Goal: Information Seeking & Learning: Learn about a topic

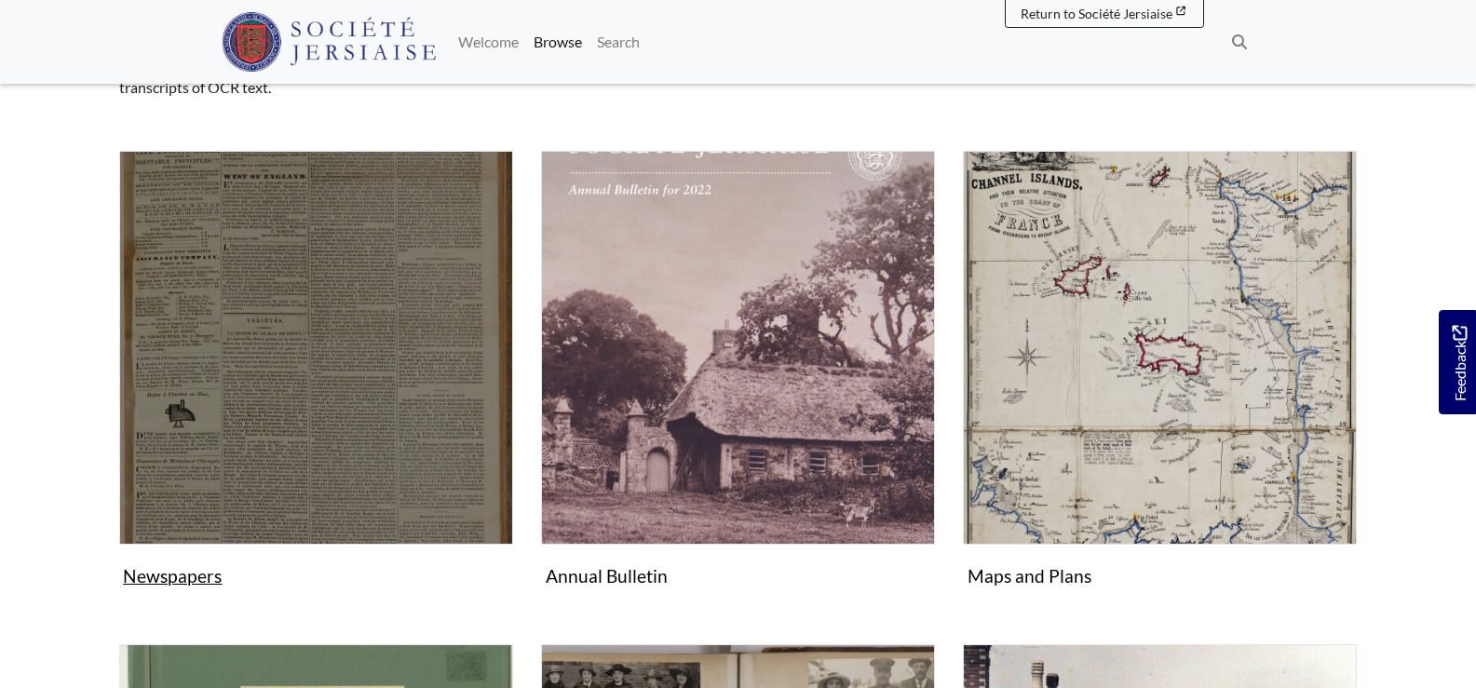
scroll to position [279, 0]
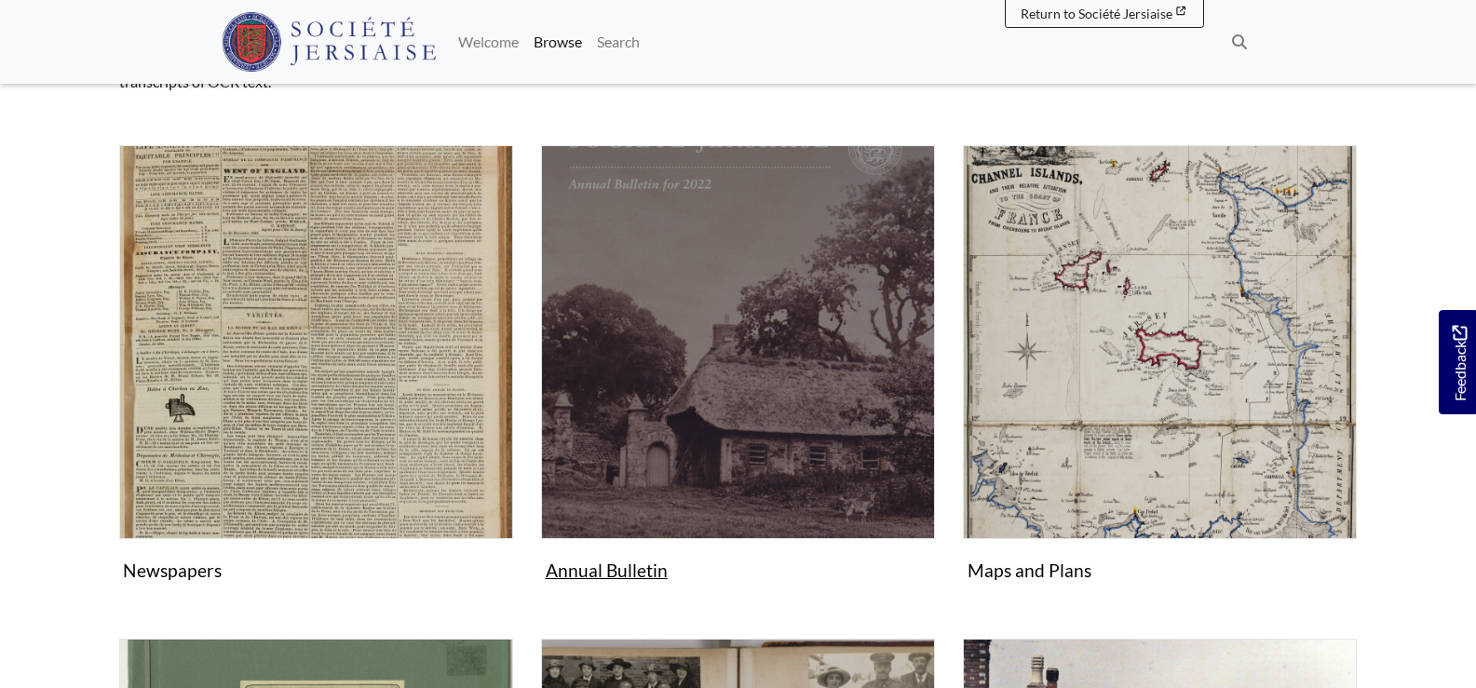
click at [649, 469] on img "Subcollection" at bounding box center [738, 342] width 394 height 394
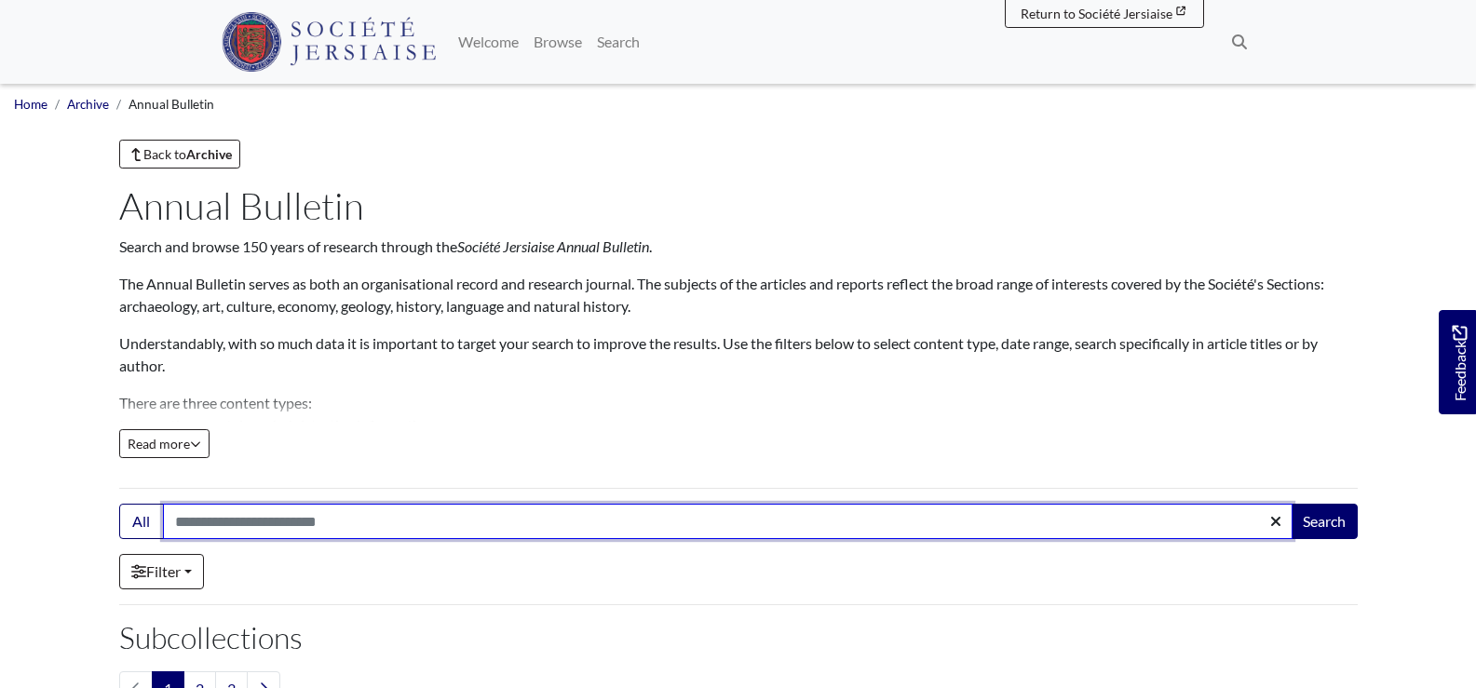
click at [236, 526] on input "Search:" at bounding box center [728, 521] width 1130 height 35
type input "**********"
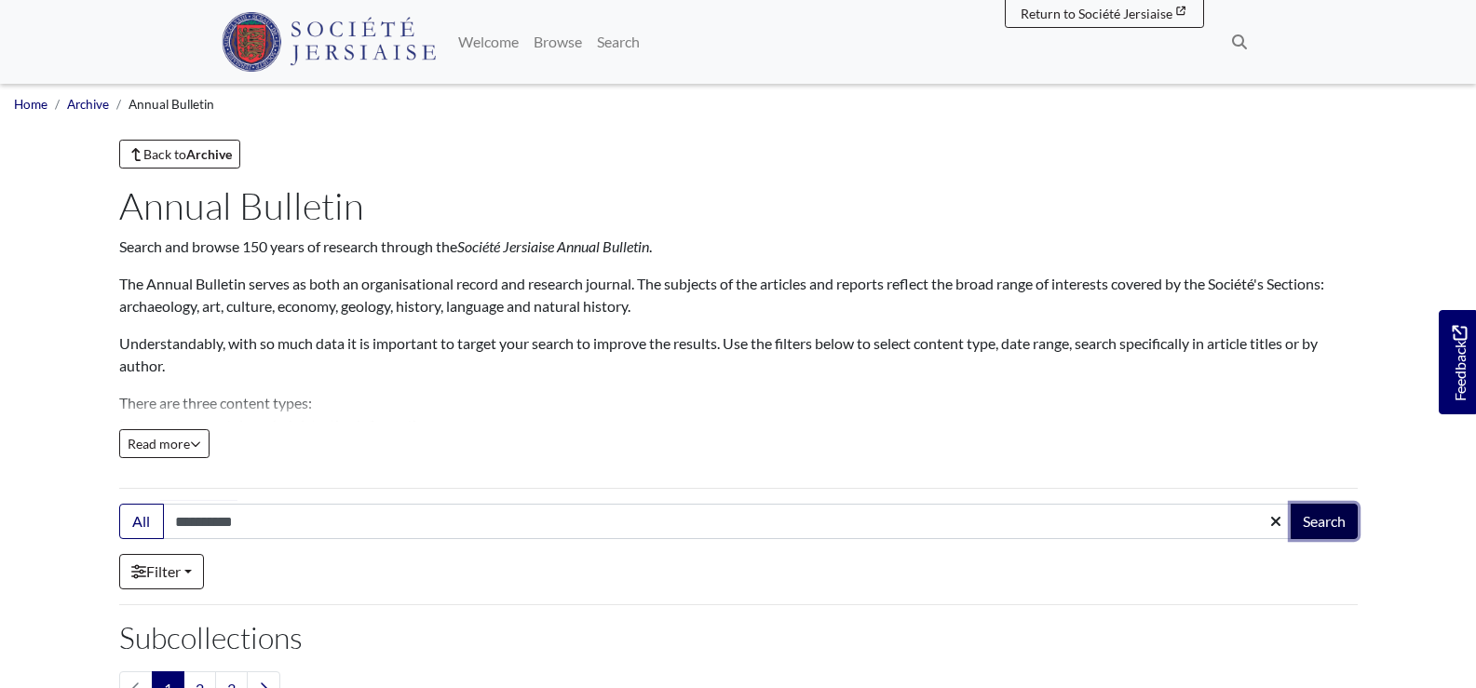
click at [1335, 520] on button "Search" at bounding box center [1324, 521] width 67 height 35
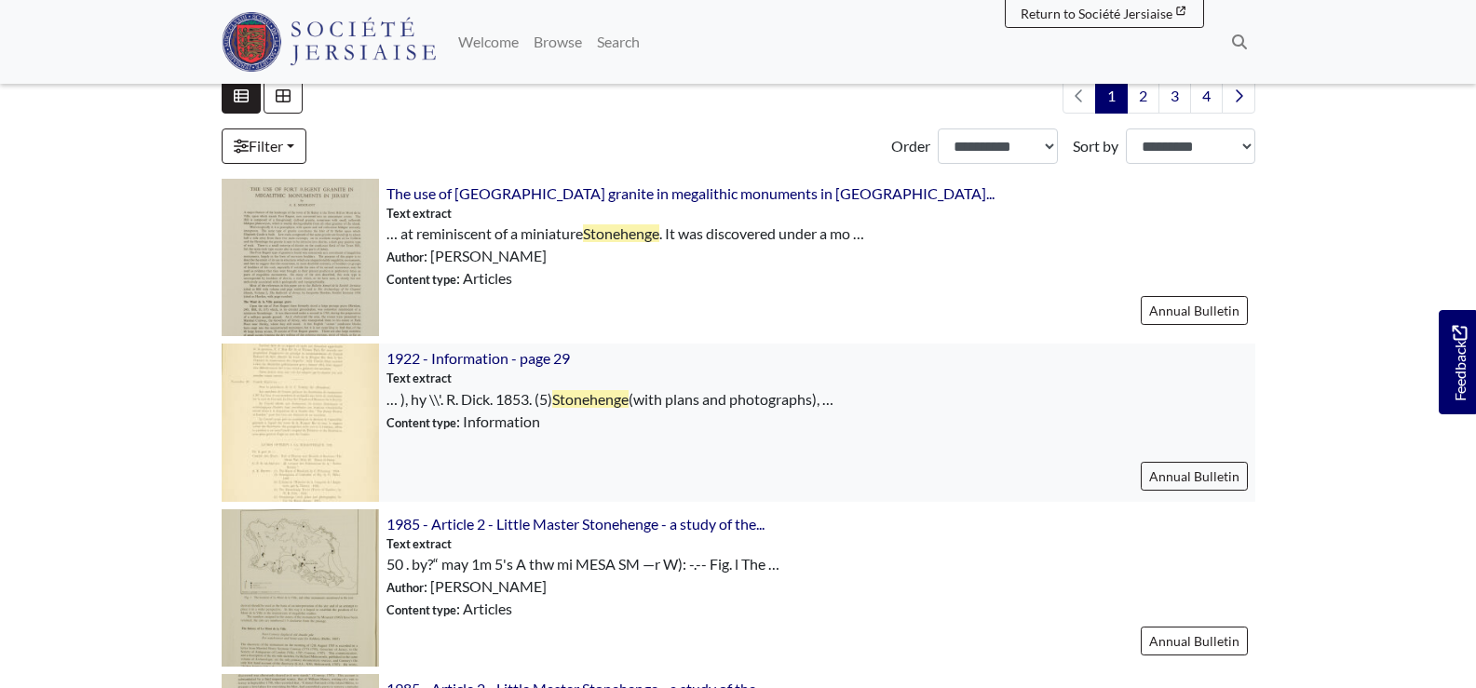
scroll to position [559, 0]
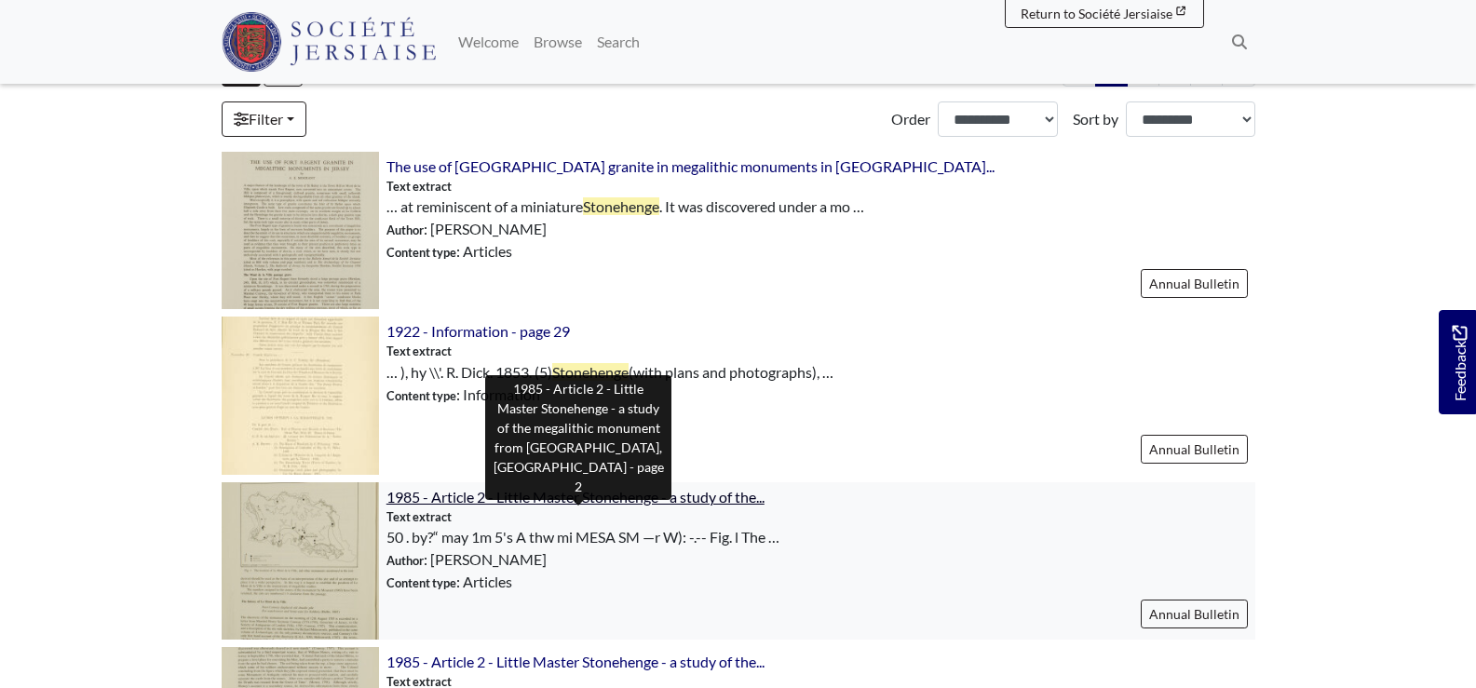
click at [430, 499] on span "1985 - Article 2 - Little Master Stonehenge - a study of the..." at bounding box center [576, 497] width 378 height 18
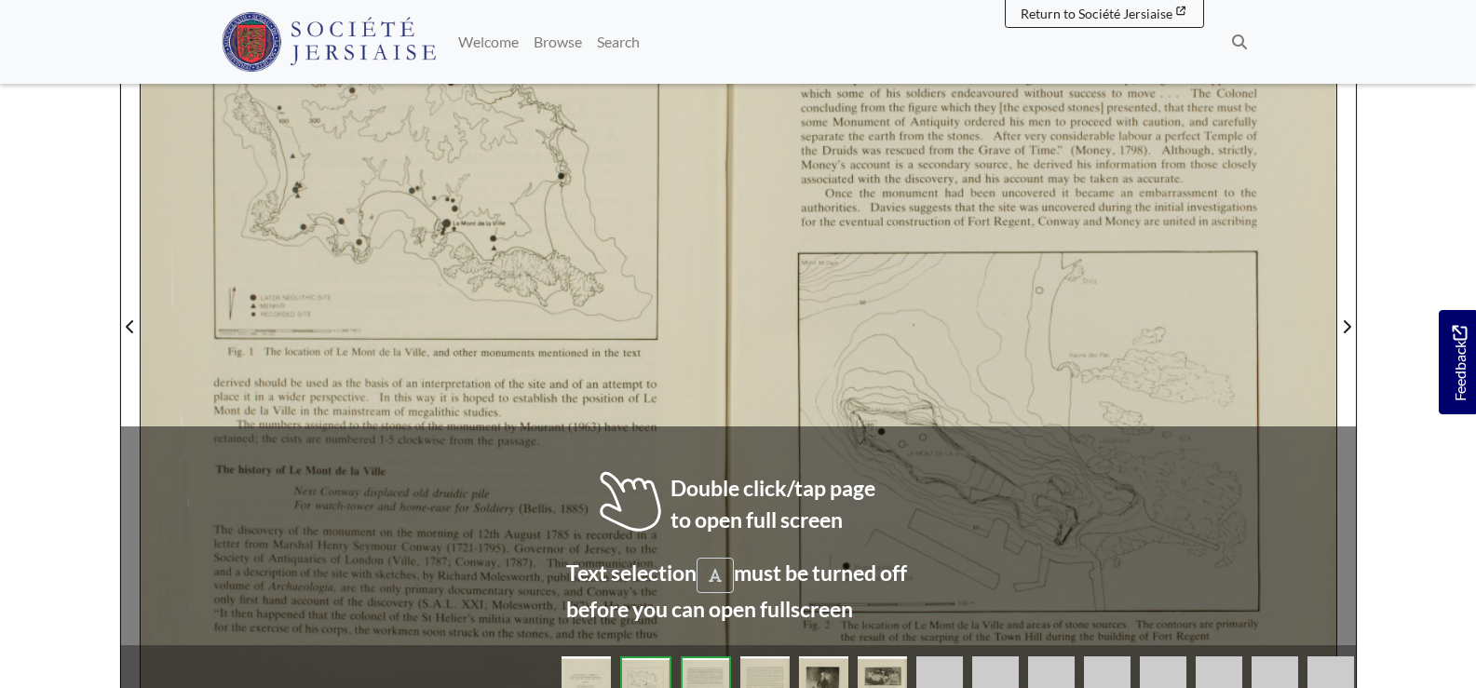
scroll to position [559, 0]
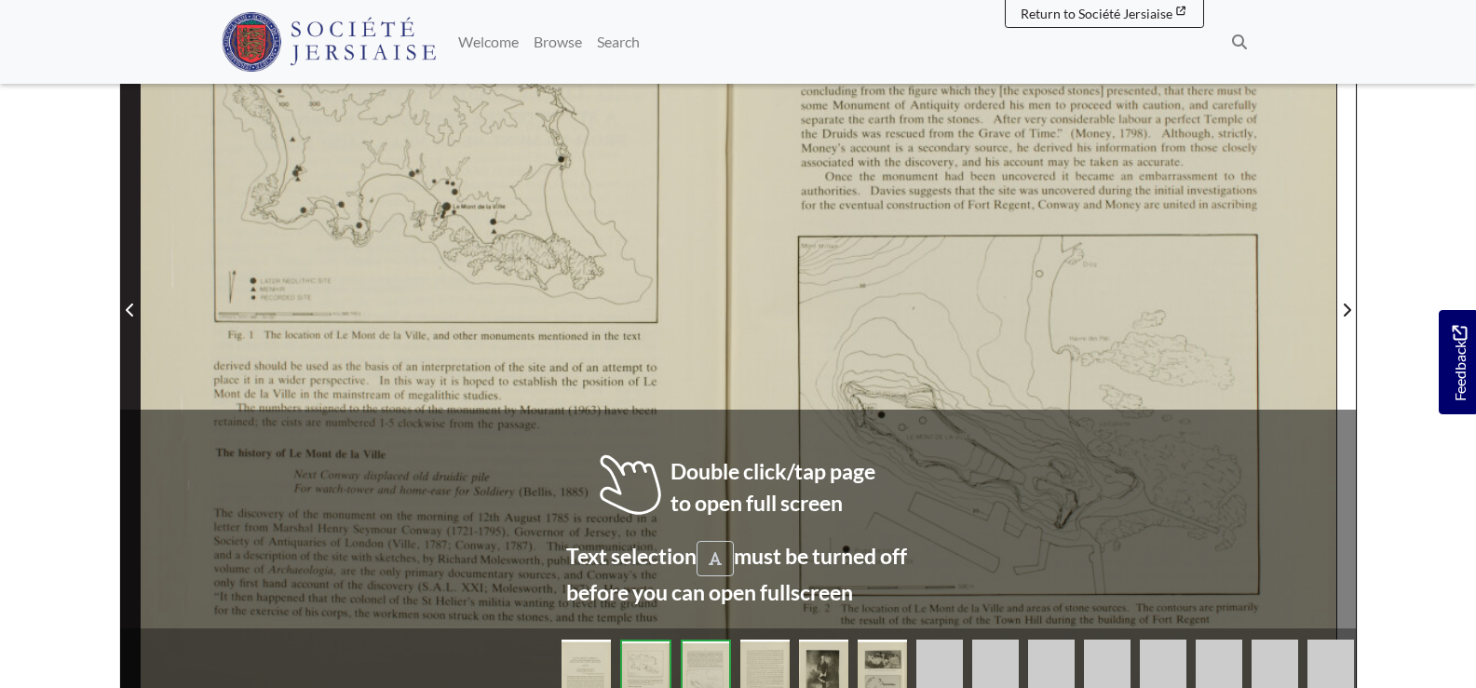
click at [131, 315] on icon "Previous Page" at bounding box center [129, 310] width 7 height 13
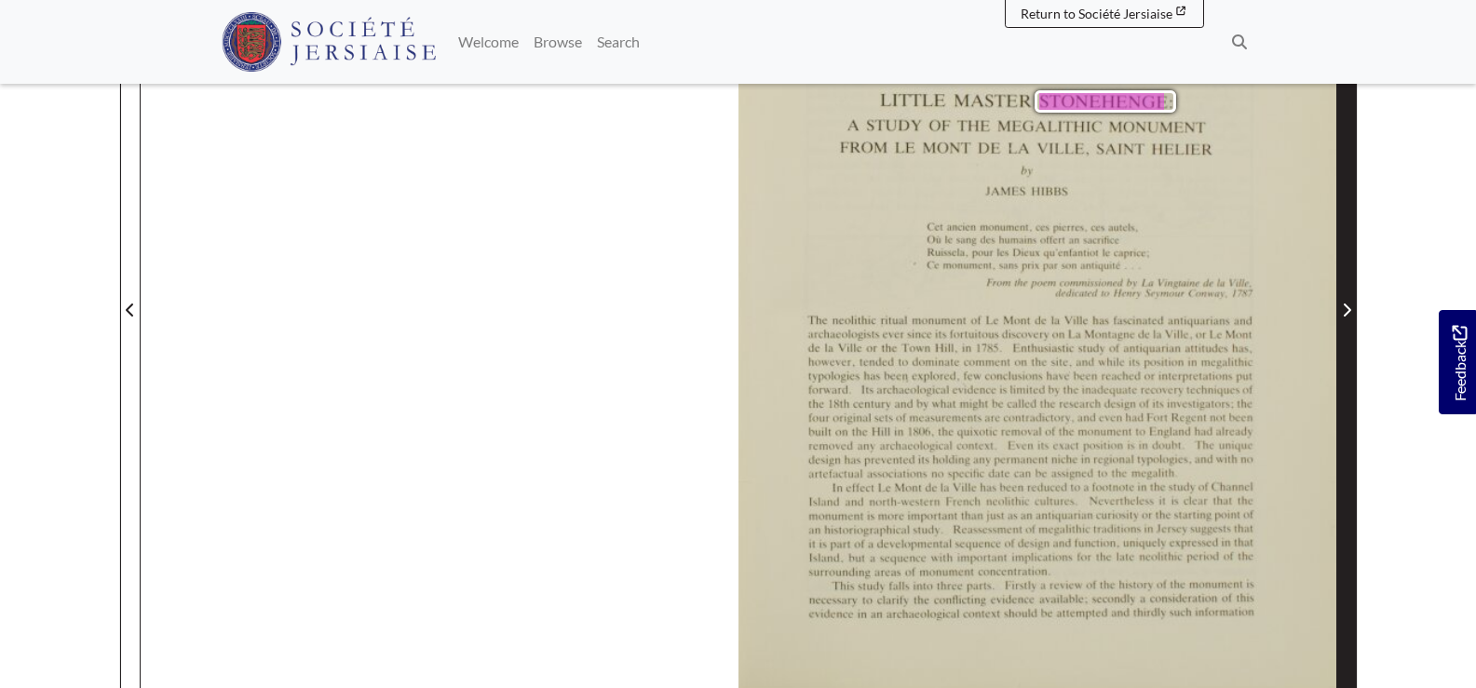
click at [1347, 308] on icon "Next Page" at bounding box center [1346, 310] width 9 height 15
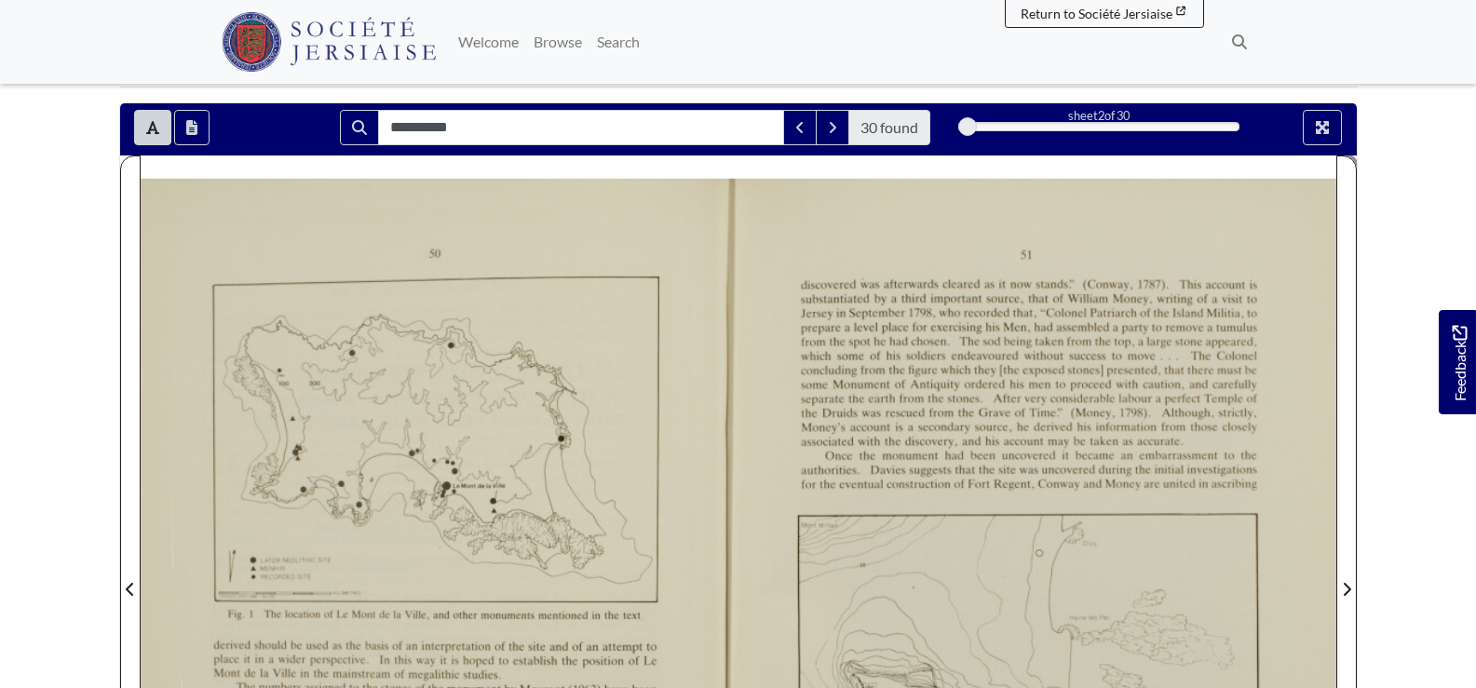
scroll to position [559, 0]
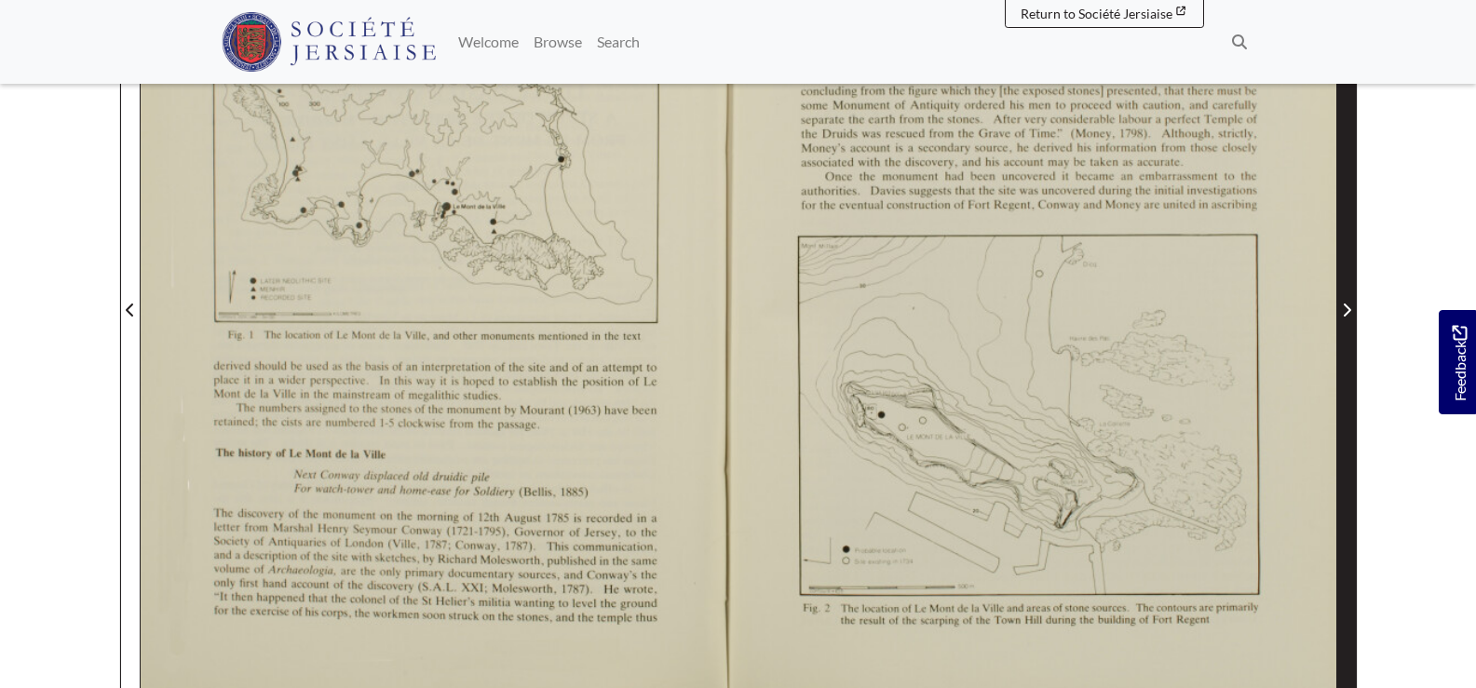
click at [1351, 317] on span "Next Page" at bounding box center [1346, 310] width 19 height 22
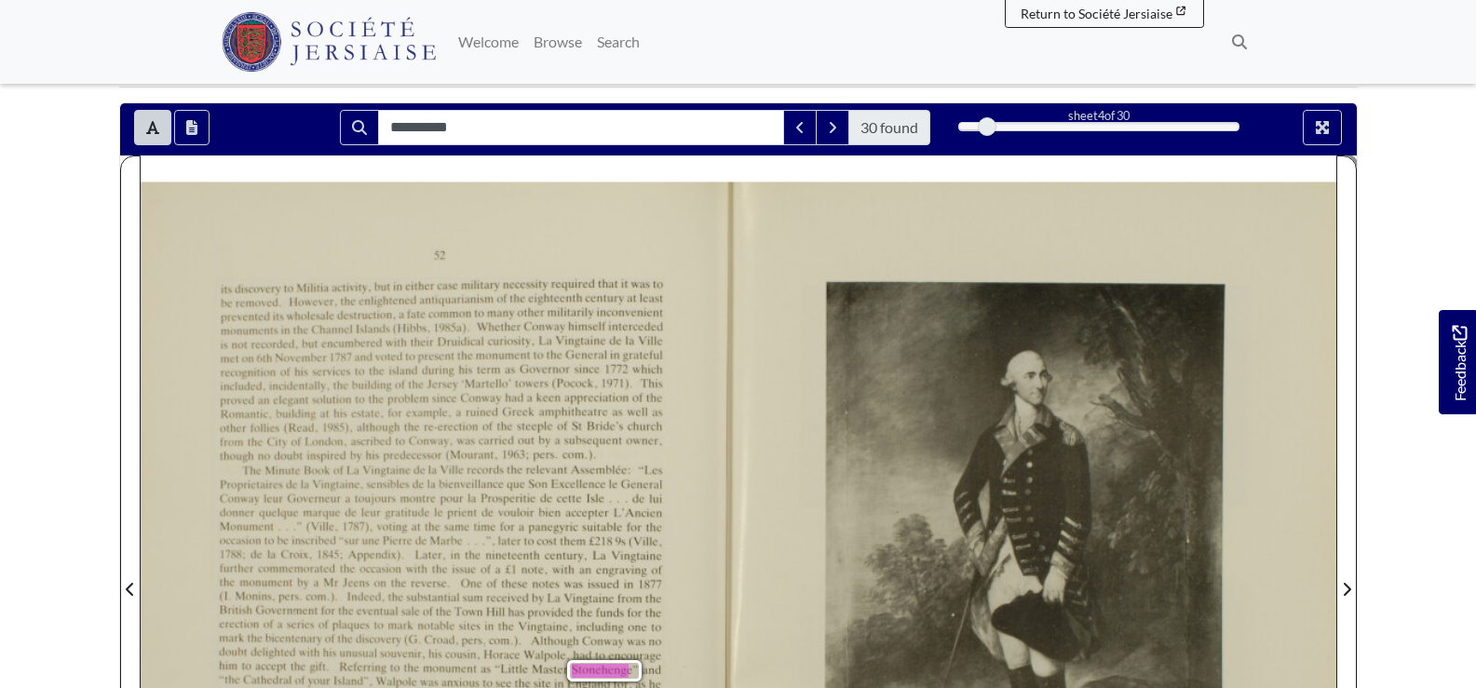
scroll to position [559, 0]
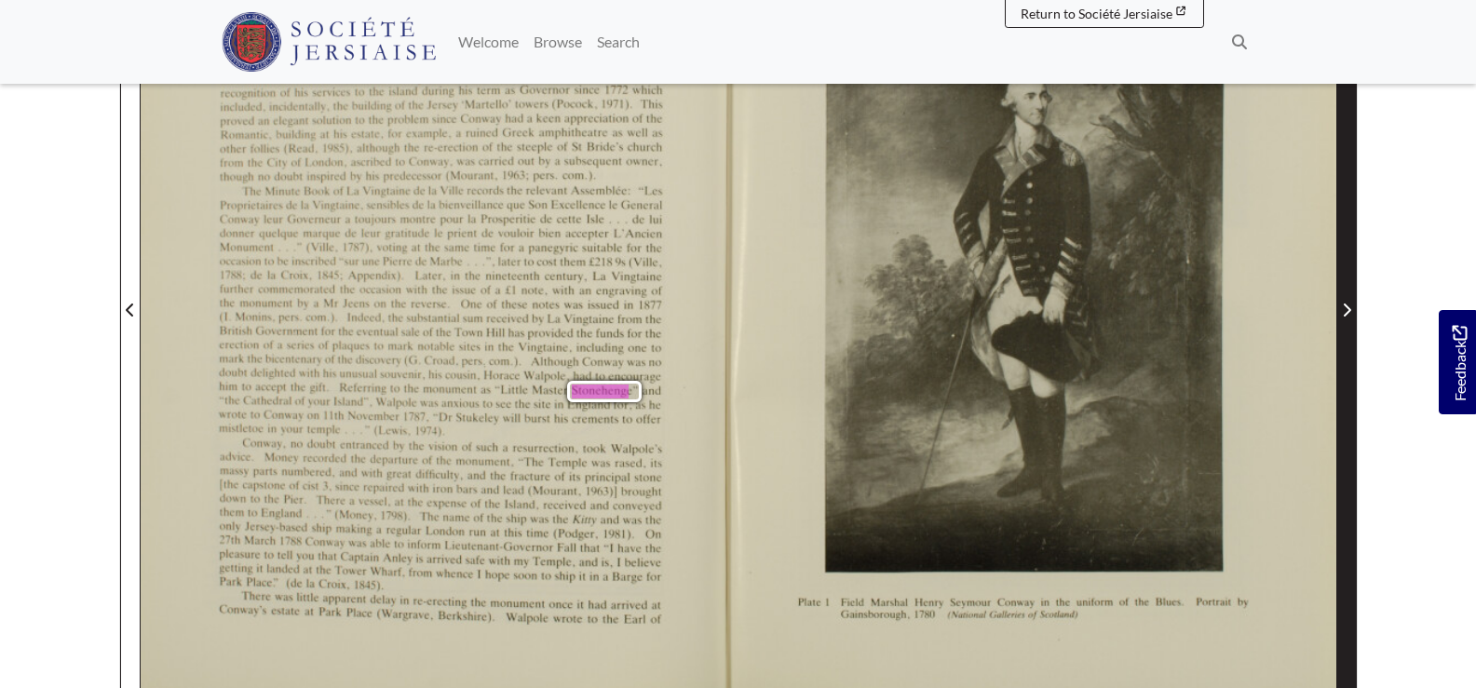
click at [1351, 316] on span "Next Page" at bounding box center [1346, 310] width 19 height 22
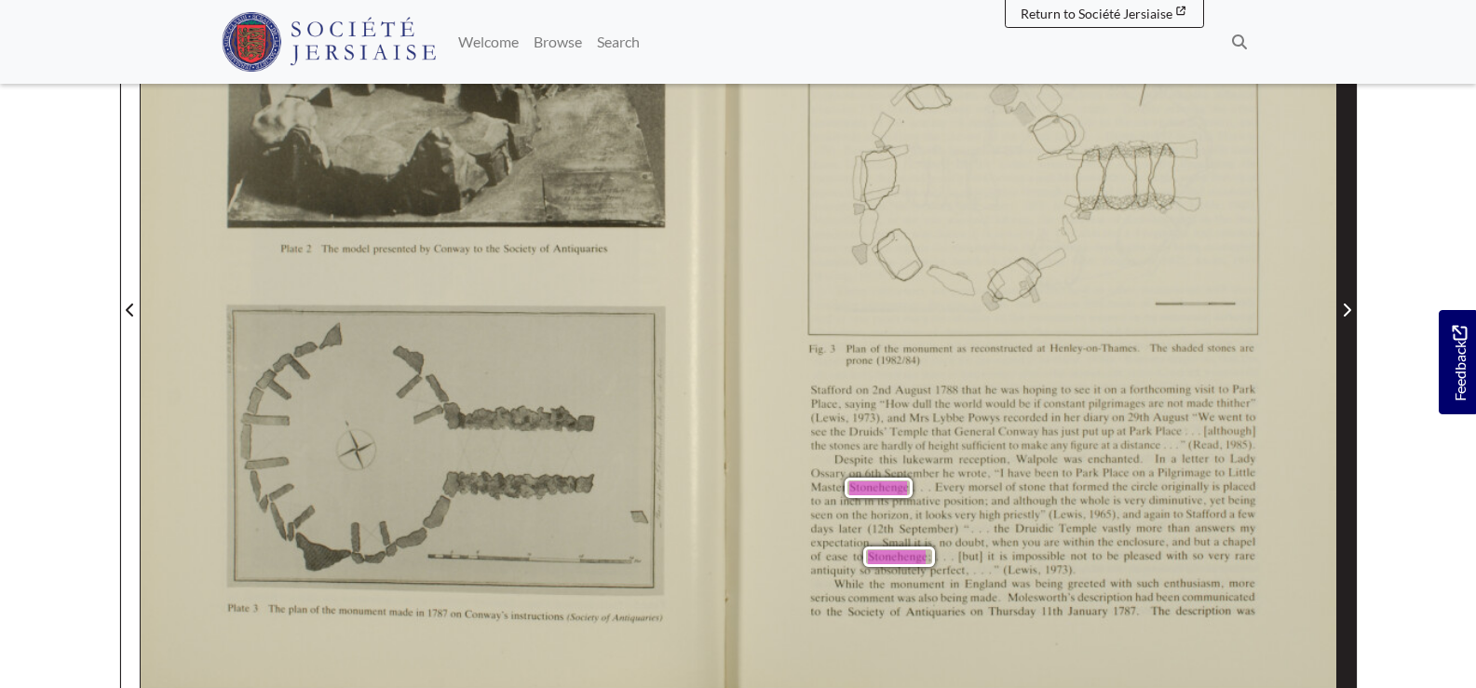
click at [1351, 316] on span "Next Page" at bounding box center [1346, 310] width 19 height 22
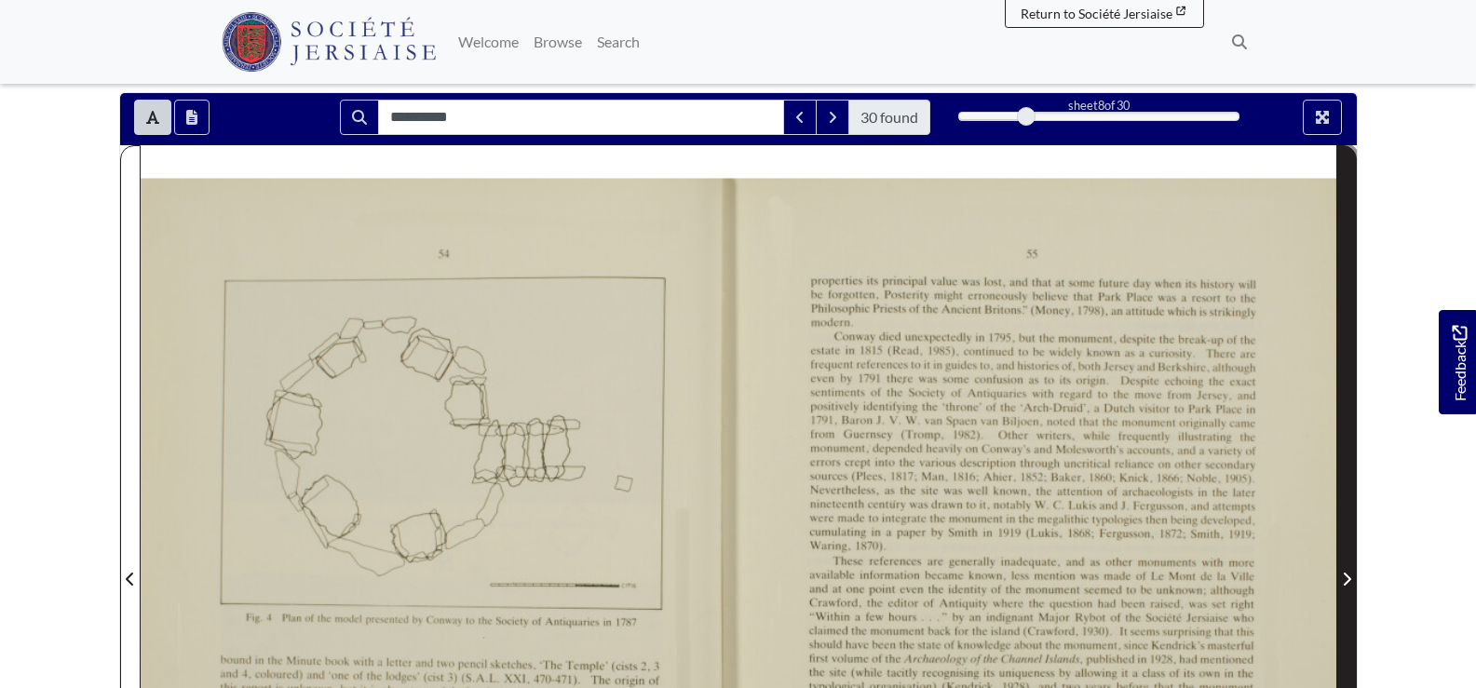
scroll to position [270, 0]
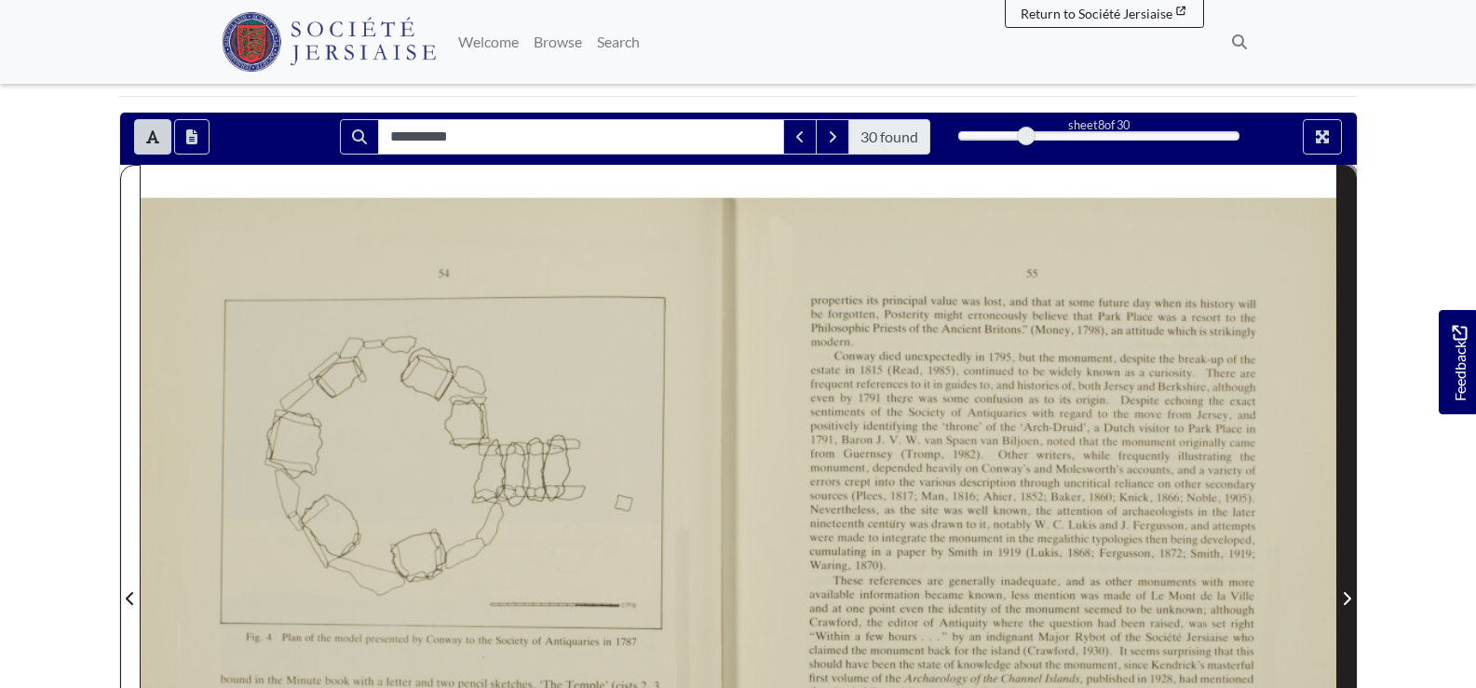
click at [1350, 598] on icon "Next Page" at bounding box center [1346, 598] width 9 height 15
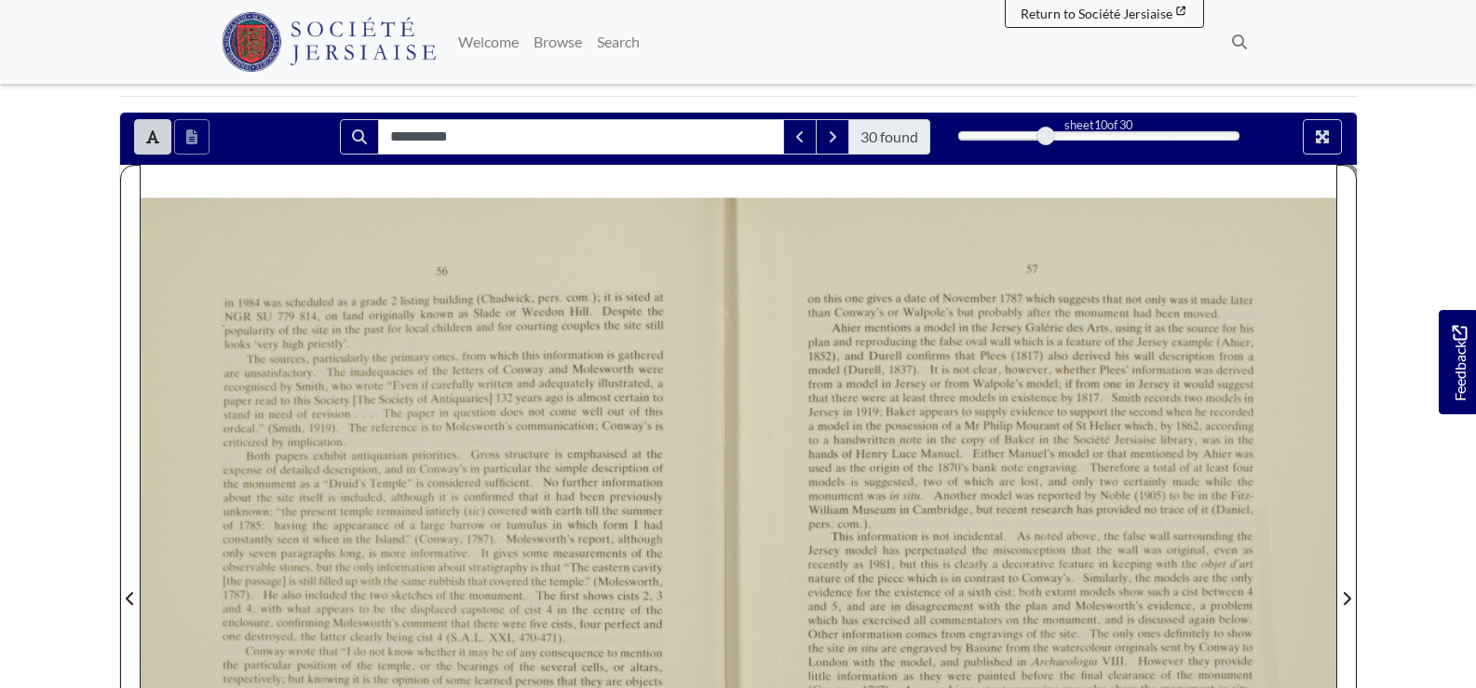
scroll to position [550, 0]
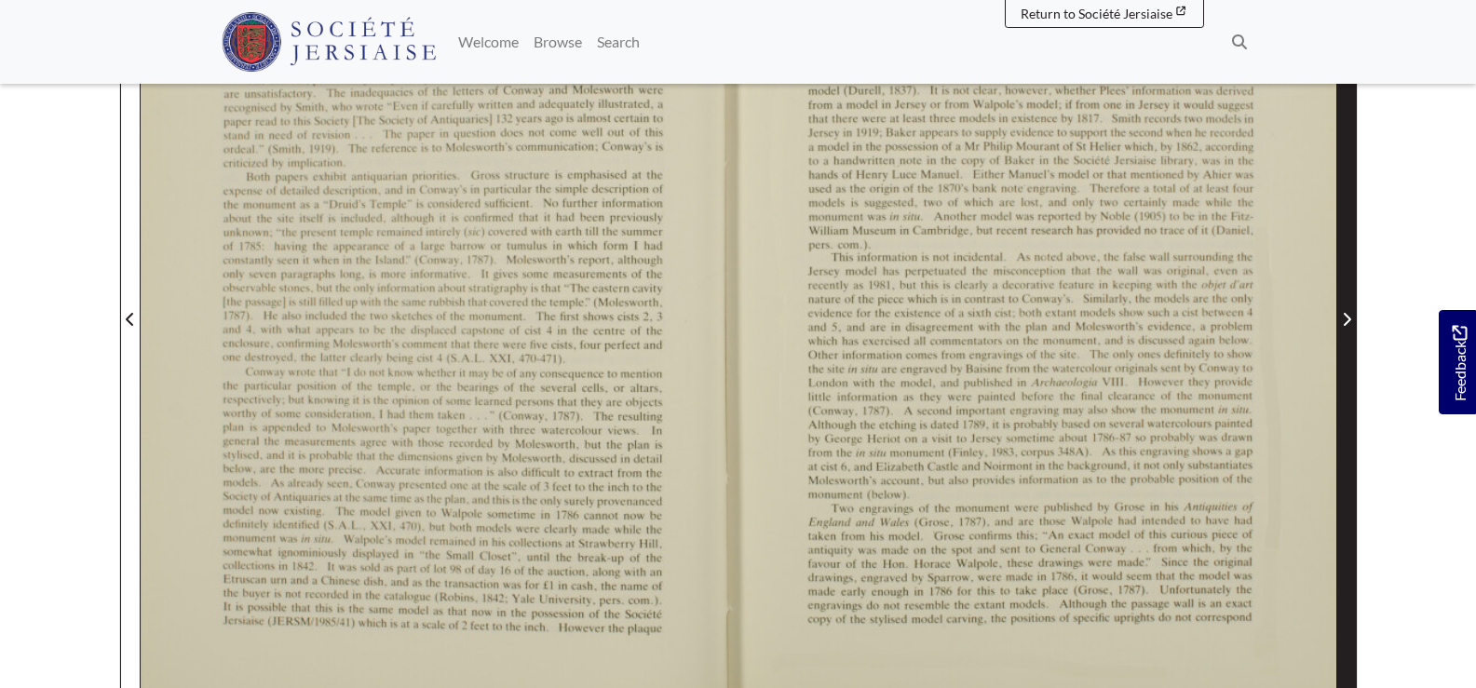
click at [1350, 314] on icon "Next Page" at bounding box center [1346, 319] width 9 height 15
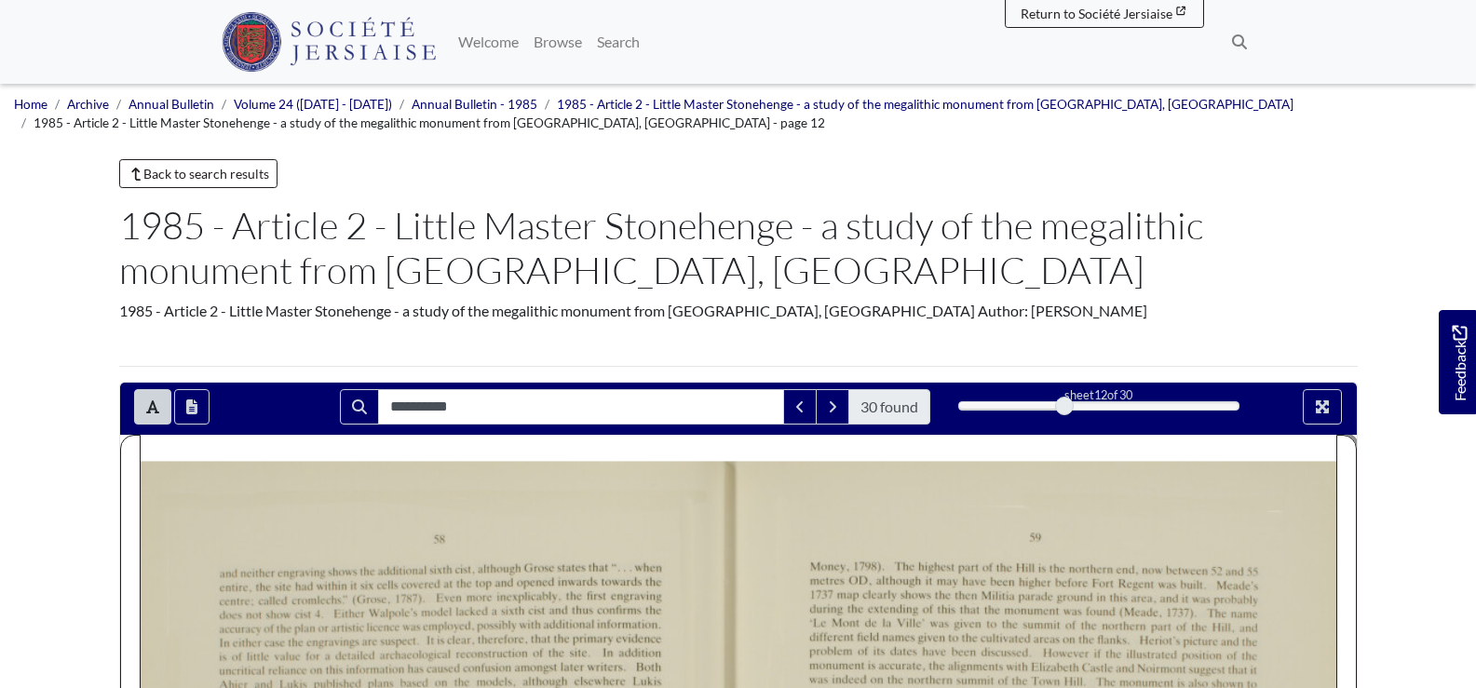
scroll to position [559, 0]
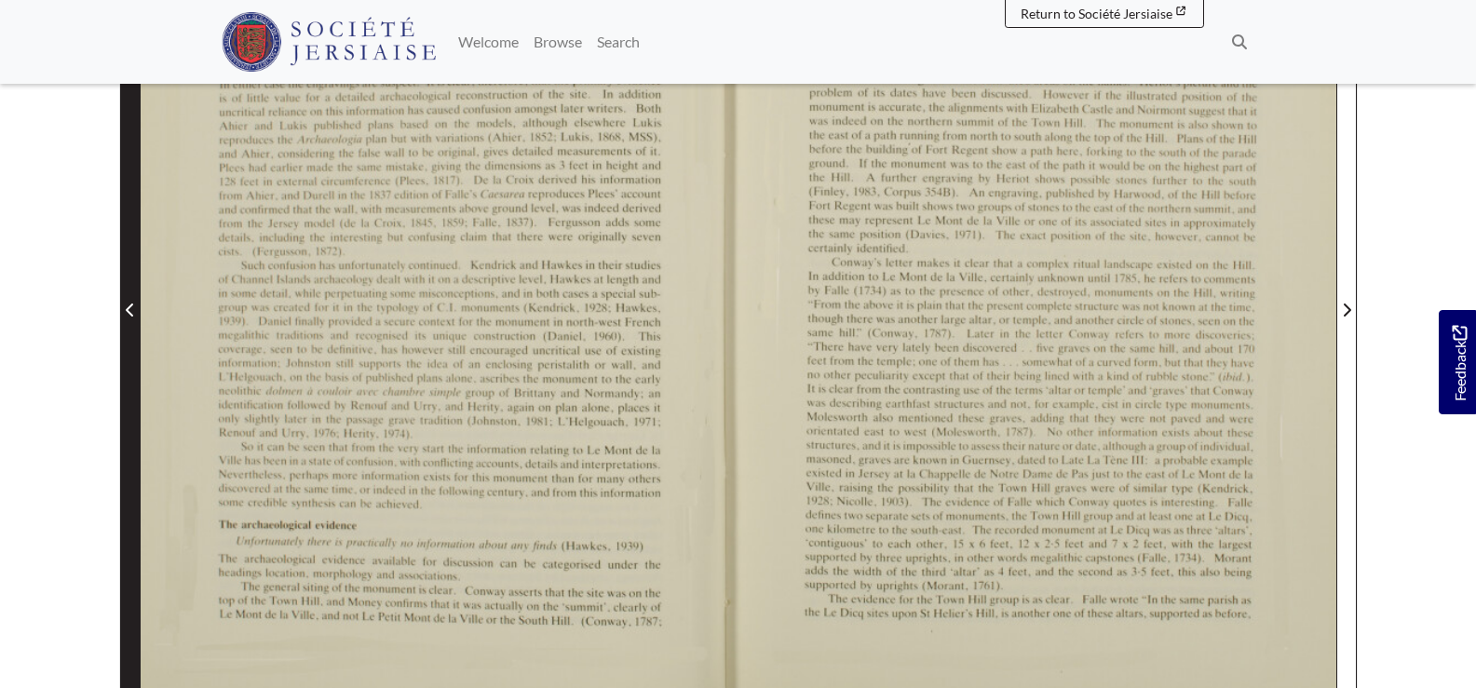
click at [129, 301] on span "Previous Page" at bounding box center [130, 310] width 19 height 22
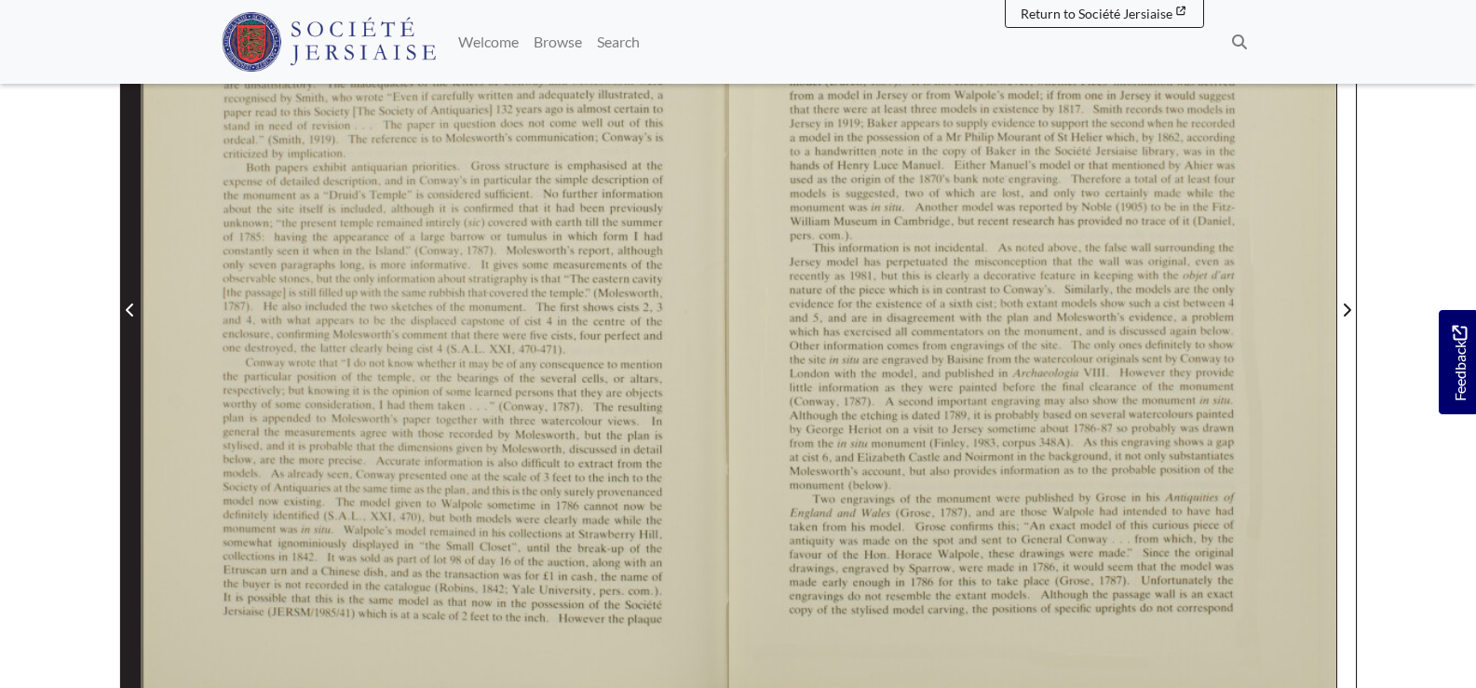
click at [129, 301] on span "Previous Page" at bounding box center [130, 310] width 19 height 22
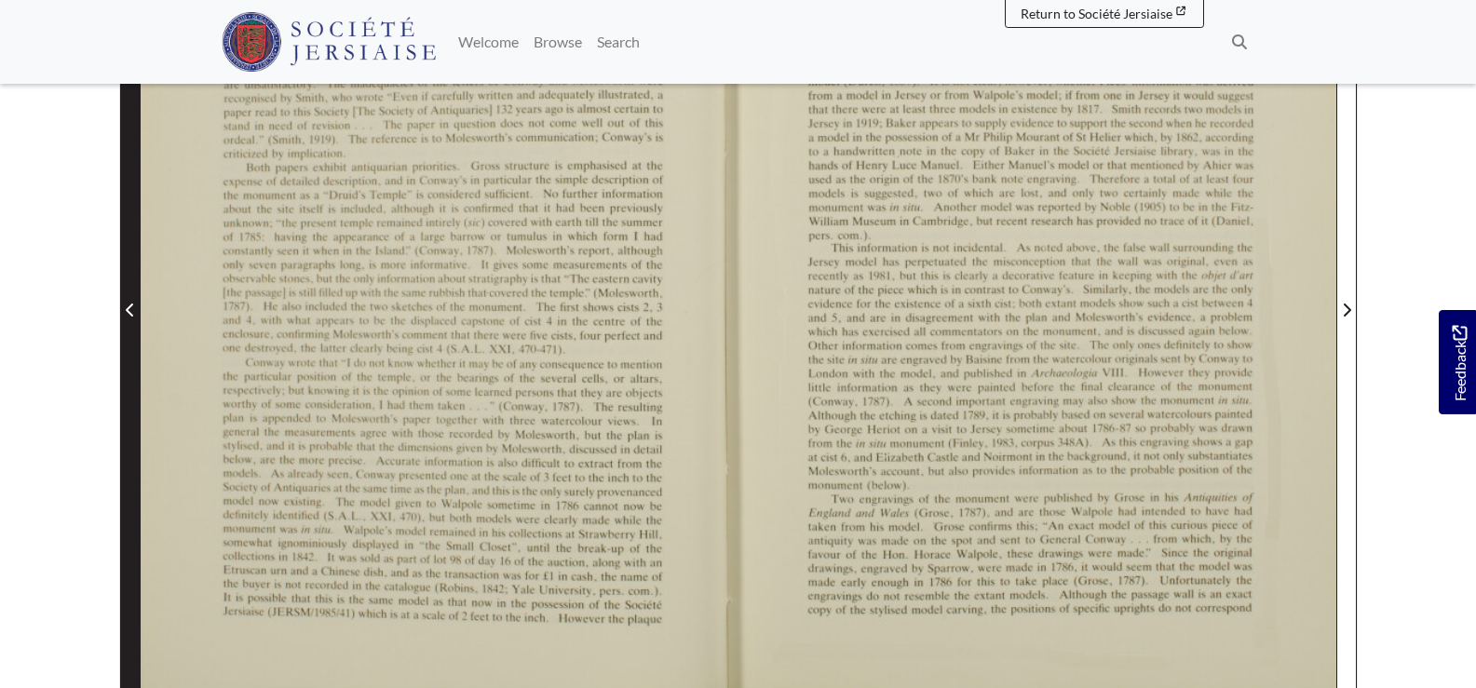
click at [129, 301] on span "Previous Page" at bounding box center [130, 310] width 19 height 22
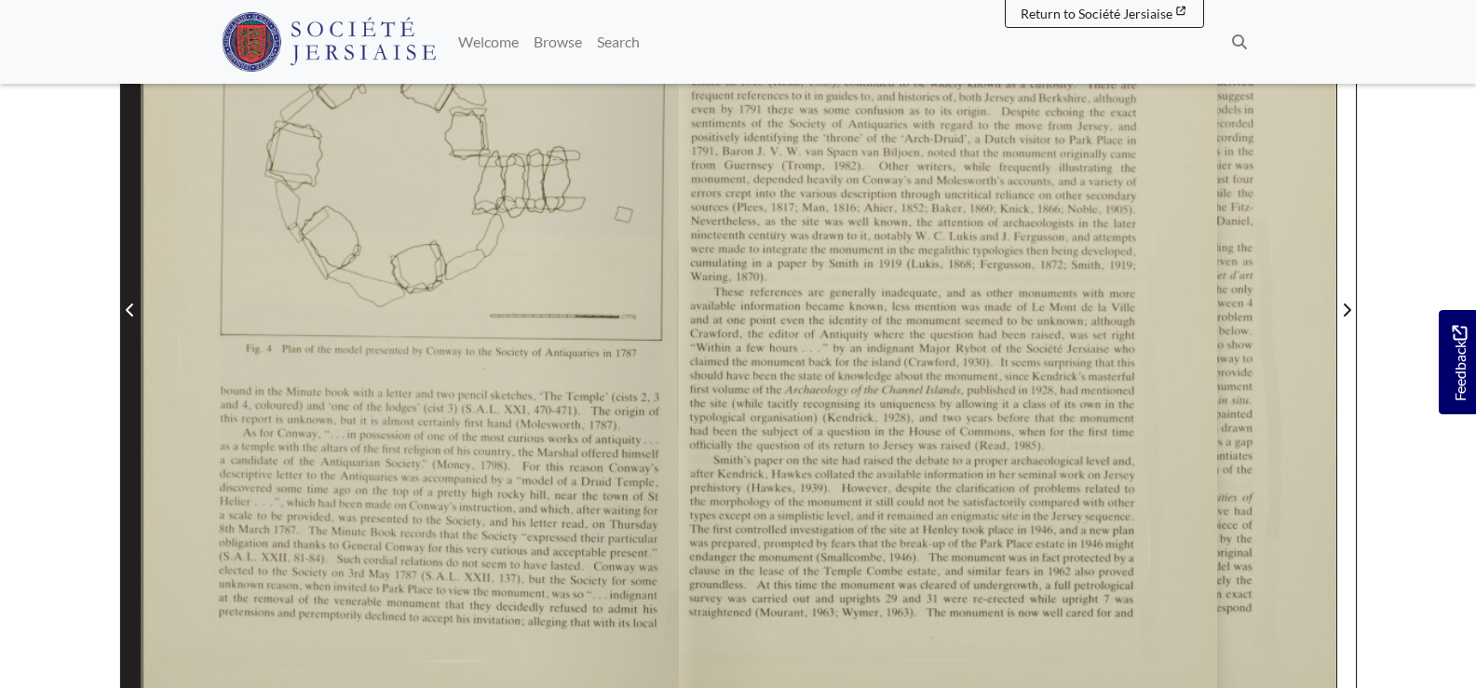
click at [126, 307] on icon "Previous Page" at bounding box center [130, 310] width 9 height 15
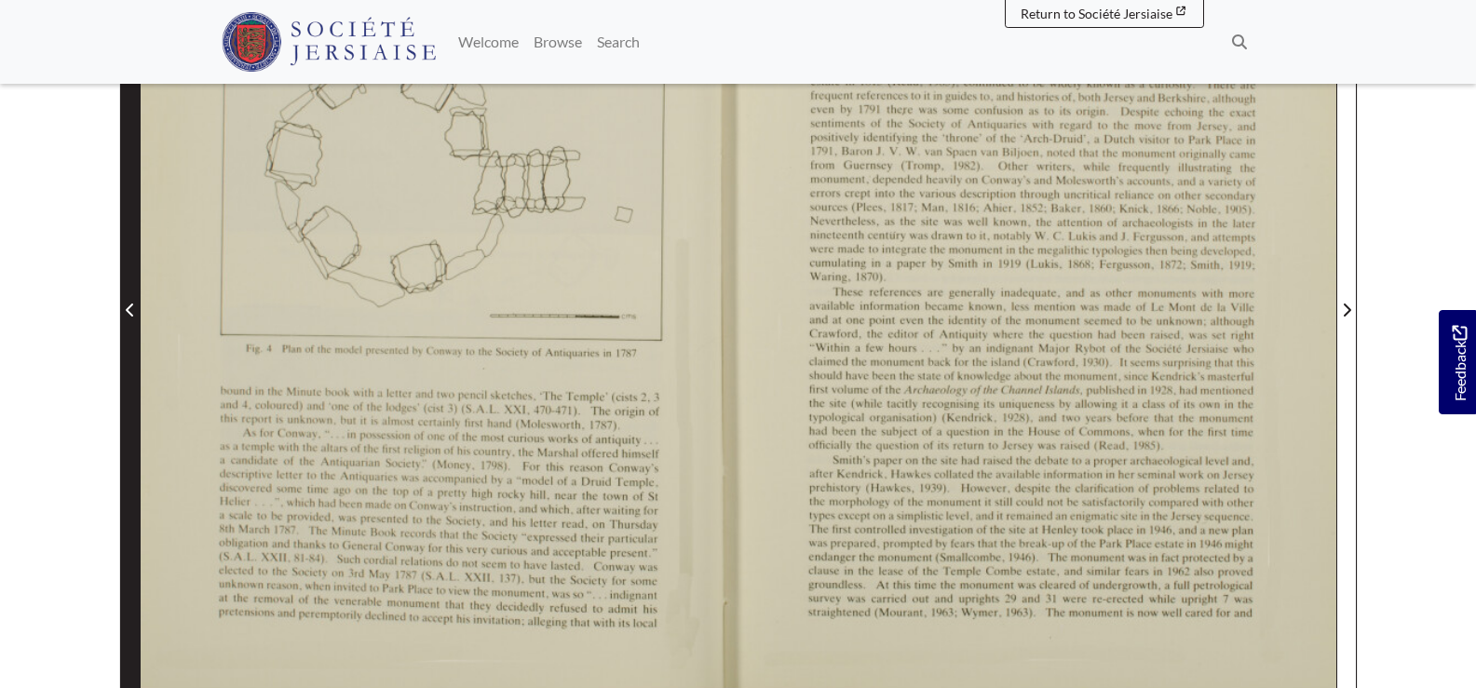
click at [126, 307] on icon "Previous Page" at bounding box center [130, 310] width 9 height 15
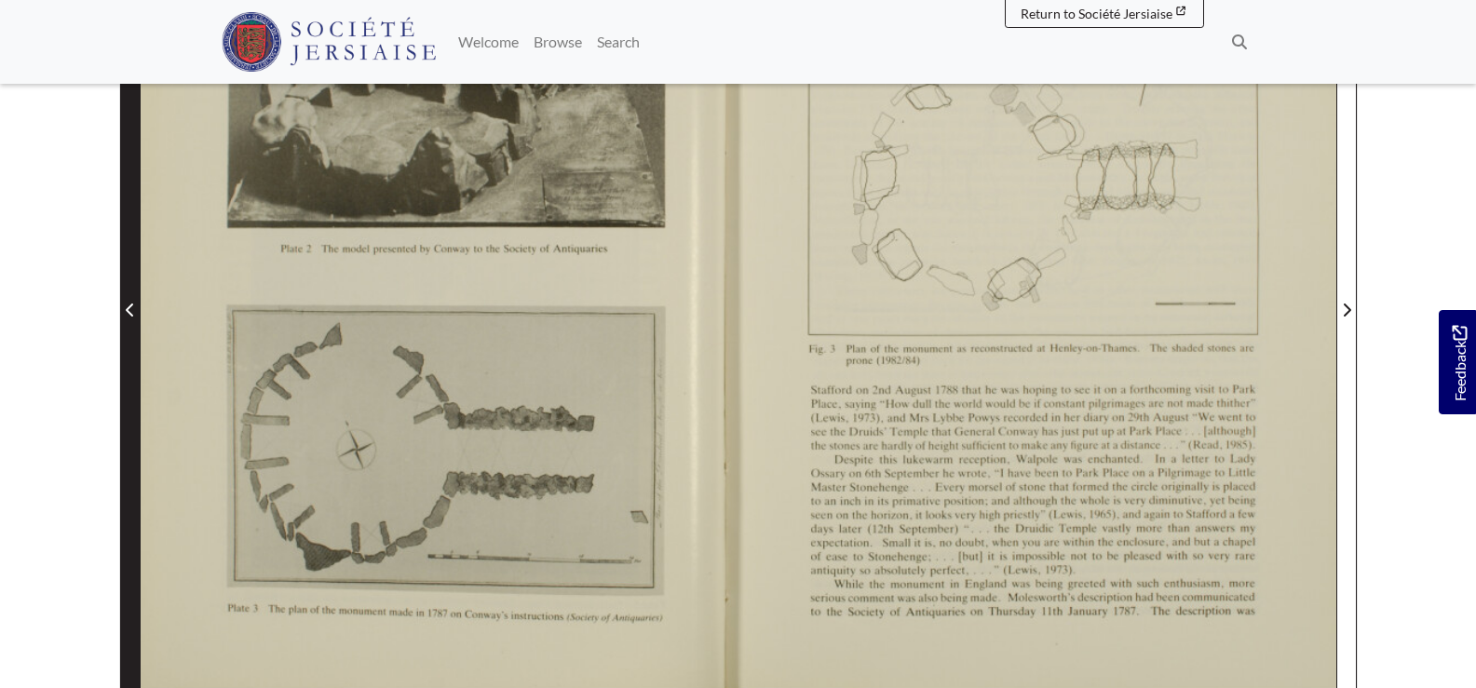
click at [123, 312] on span "Previous Page" at bounding box center [130, 310] width 19 height 22
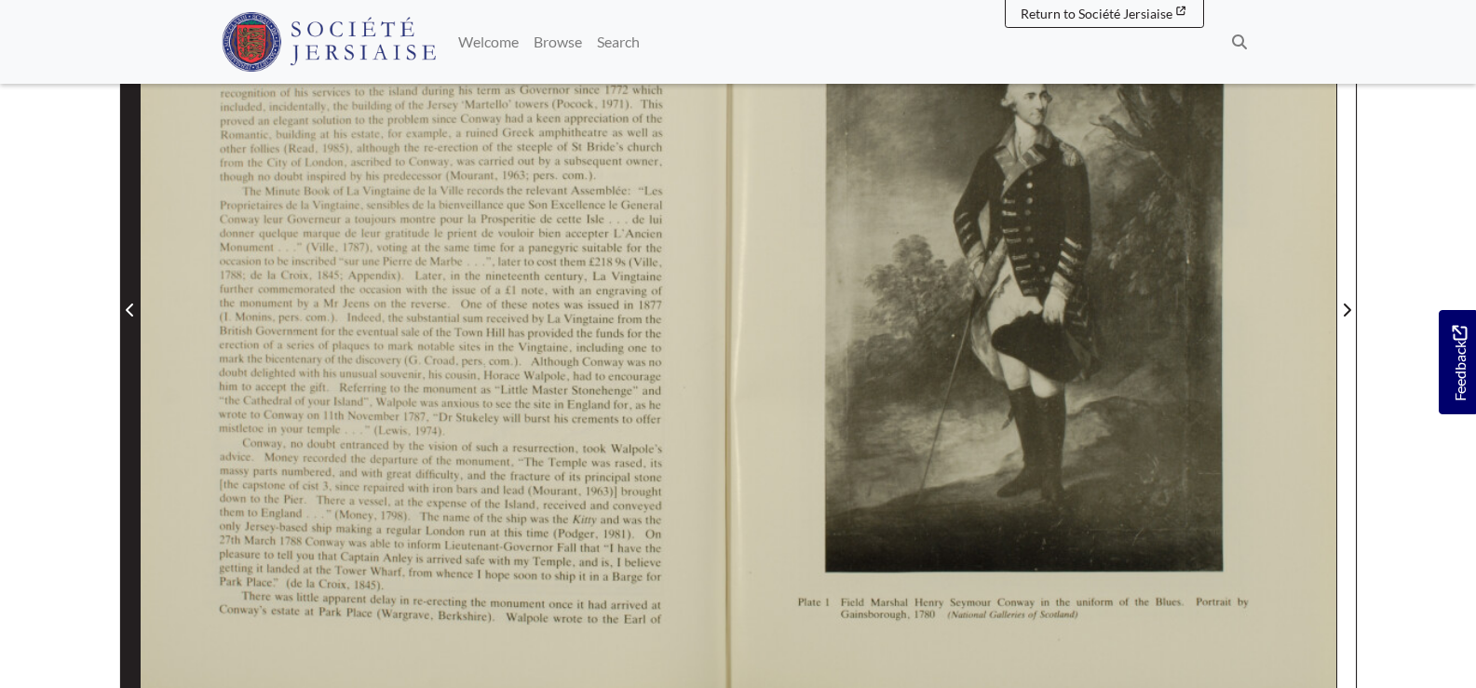
click at [123, 312] on span "Previous Page" at bounding box center [130, 310] width 19 height 22
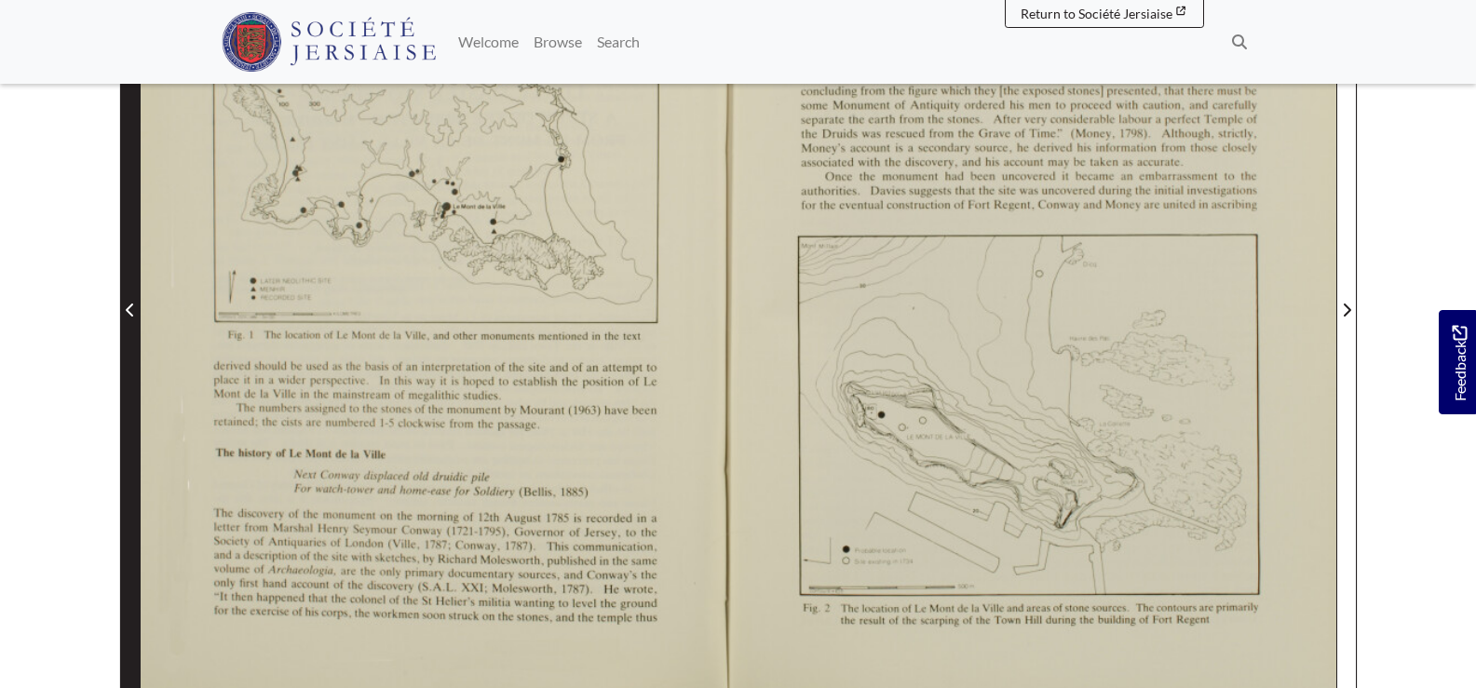
click at [123, 312] on span "Previous Page" at bounding box center [130, 310] width 19 height 22
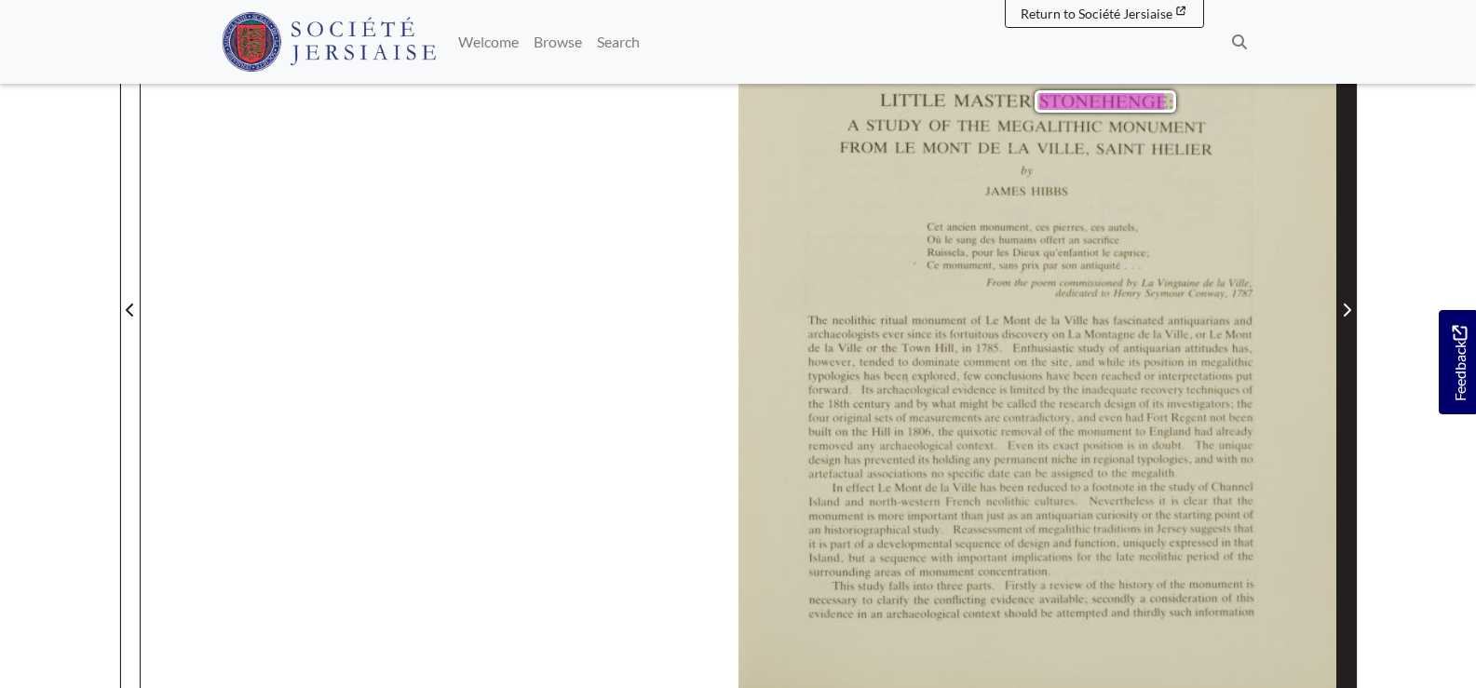
click at [1343, 311] on icon "Next Page" at bounding box center [1346, 310] width 9 height 15
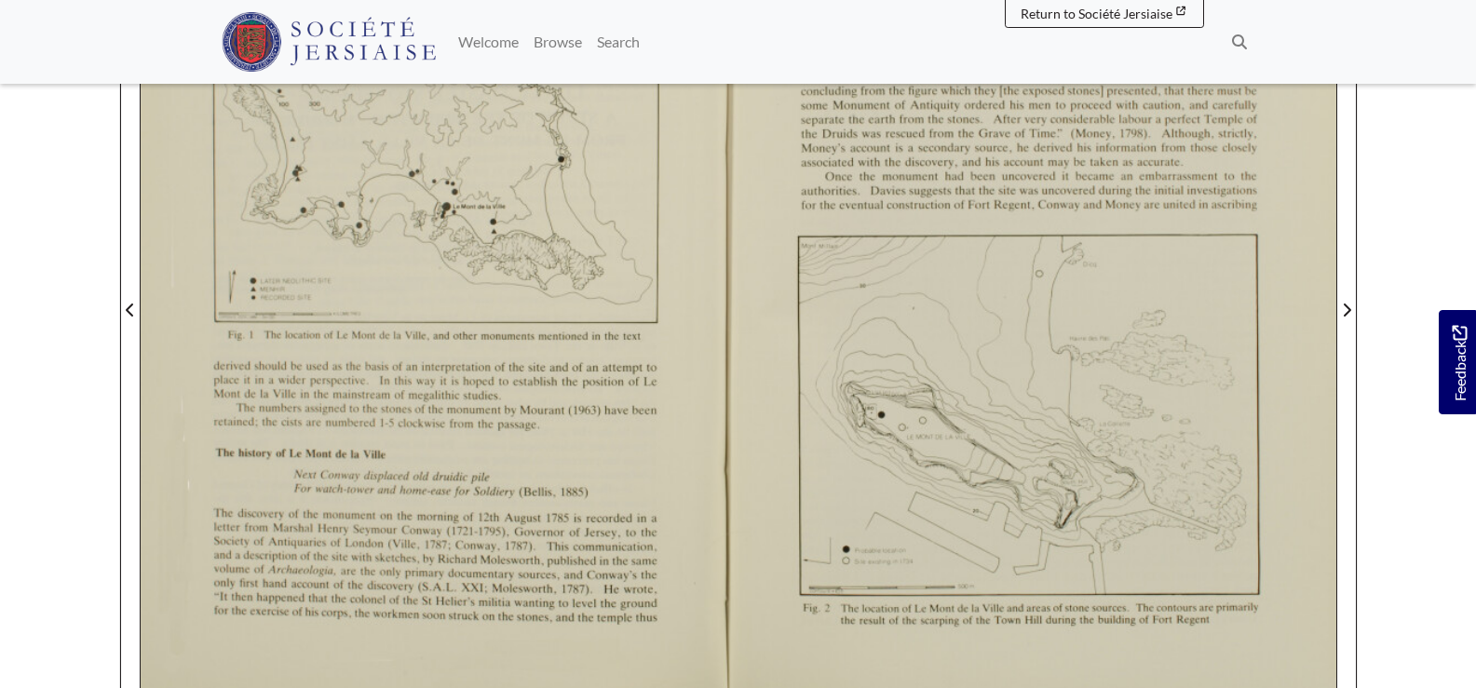
scroll to position [279, 0]
